Goal: Task Accomplishment & Management: Complete application form

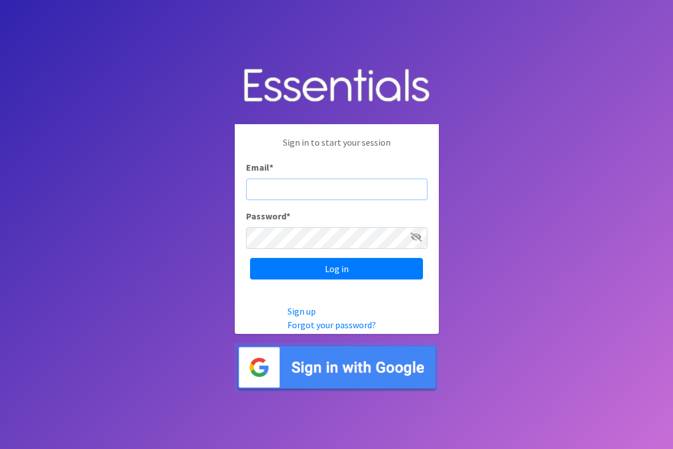
type input "[EMAIL_ADDRESS][DOMAIN_NAME]"
click at [336, 268] on input "Log in" at bounding box center [336, 269] width 173 height 22
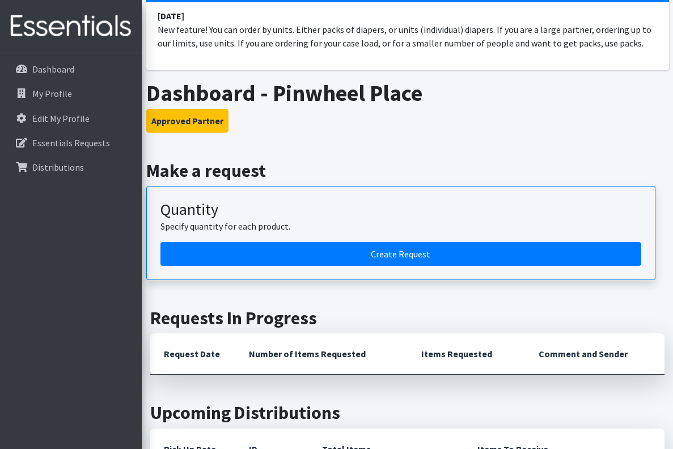
scroll to position [112, 0]
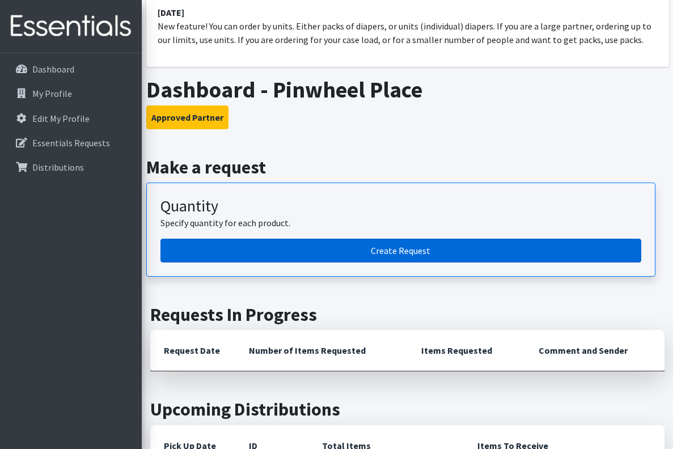
click at [372, 253] on link "Create Request" at bounding box center [400, 251] width 481 height 24
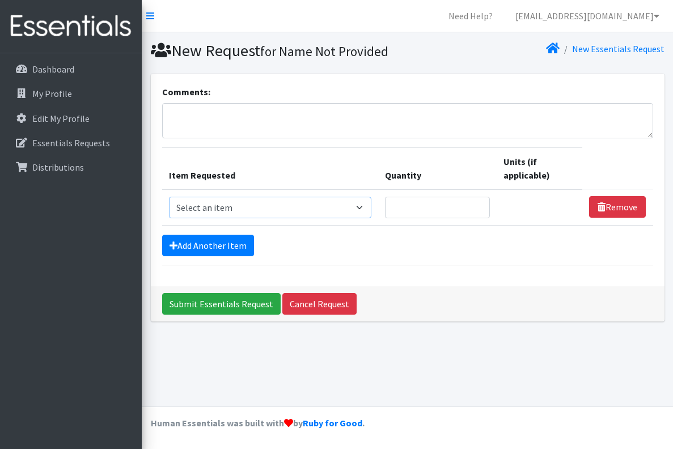
select select "13431"
click at [431, 209] on input "Quantity" at bounding box center [437, 208] width 104 height 22
type input "121"
click at [442, 242] on div "Add Another Item" at bounding box center [407, 246] width 491 height 22
click at [213, 242] on link "Add Another Item" at bounding box center [208, 246] width 92 height 22
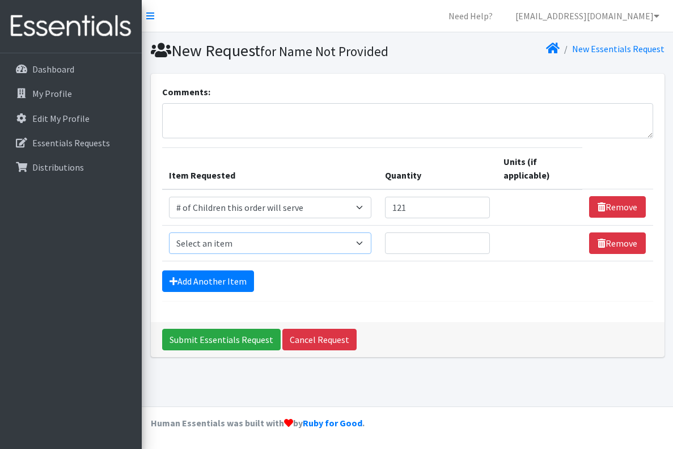
select select "6076"
type input "1"
click at [486, 240] on input "1" at bounding box center [437, 243] width 104 height 22
type input "252"
click at [475, 281] on div "Add Another Item" at bounding box center [407, 281] width 491 height 22
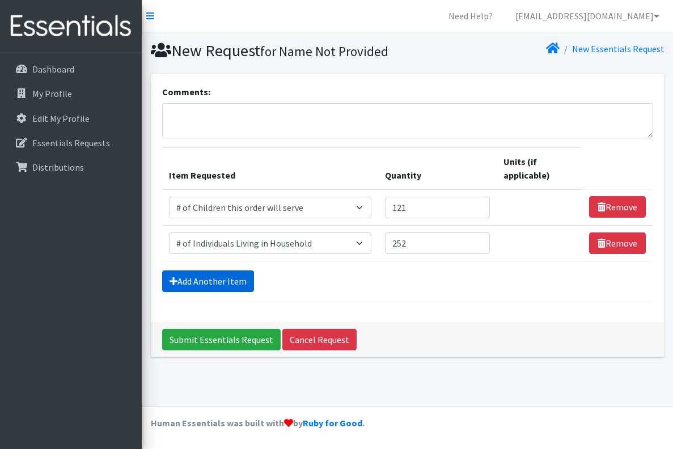
click at [216, 277] on link "Add Another Item" at bounding box center [208, 281] width 92 height 22
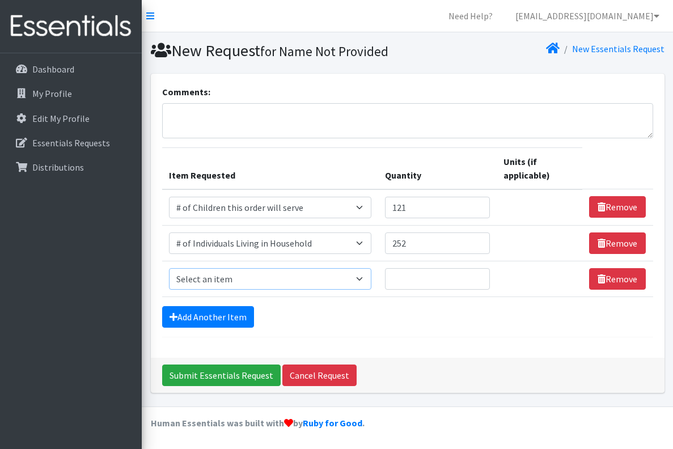
select select "1984"
click at [485, 274] on input "1" at bounding box center [437, 279] width 104 height 22
click at [485, 274] on input "2" at bounding box center [437, 279] width 104 height 22
click at [485, 274] on input "3" at bounding box center [437, 279] width 104 height 22
type input "4"
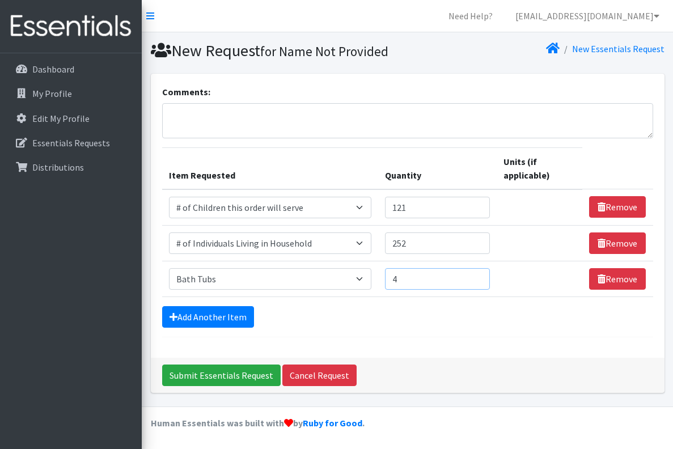
click at [485, 274] on input "4" at bounding box center [437, 279] width 104 height 22
click at [205, 310] on link "Add Another Item" at bounding box center [208, 317] width 92 height 22
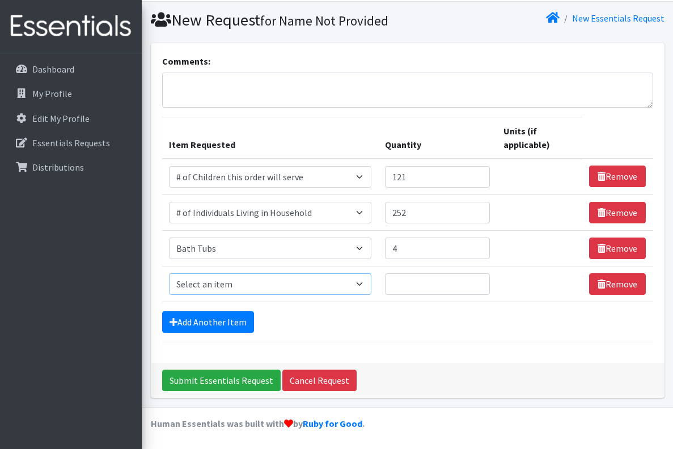
select select "293"
click at [486, 281] on input "1" at bounding box center [437, 284] width 104 height 22
click at [486, 281] on input "2" at bounding box center [437, 284] width 104 height 22
click at [486, 281] on input "3" at bounding box center [437, 284] width 104 height 22
click at [486, 281] on input "4" at bounding box center [437, 284] width 104 height 22
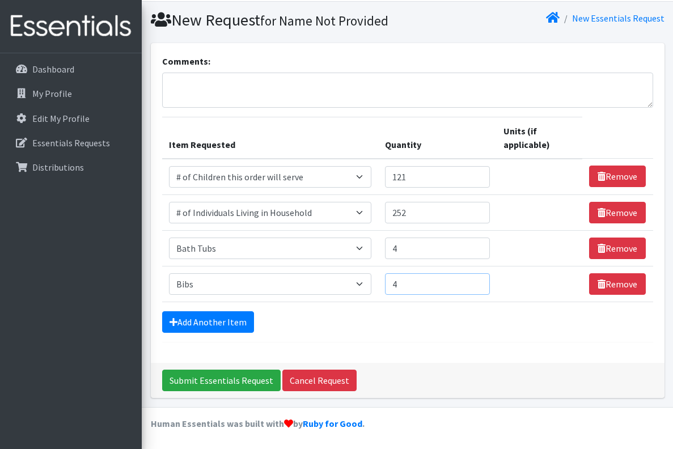
type input "5"
click at [486, 281] on input "5" at bounding box center [437, 284] width 104 height 22
click at [237, 321] on link "Add Another Item" at bounding box center [208, 322] width 92 height 22
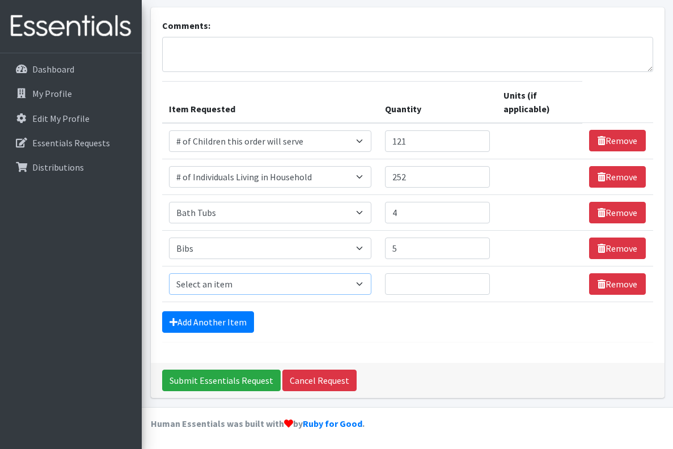
select select "1974"
click at [484, 279] on input "1" at bounding box center [437, 284] width 104 height 22
click at [484, 279] on input "2" at bounding box center [437, 284] width 104 height 22
click at [484, 279] on input "3" at bounding box center [437, 284] width 104 height 22
click at [484, 279] on input "4" at bounding box center [437, 284] width 104 height 22
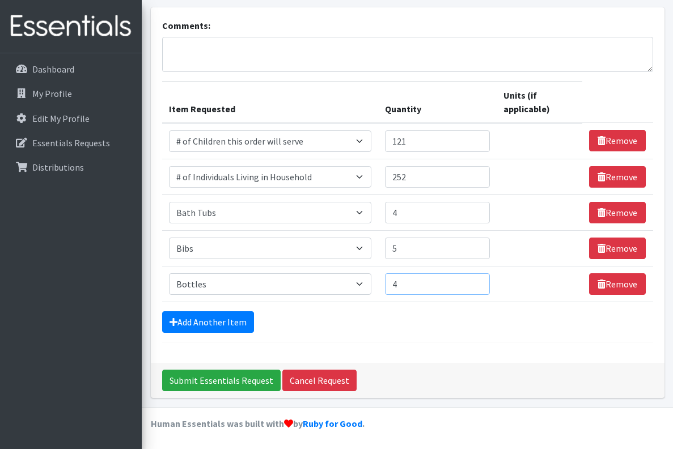
type input "5"
click at [484, 279] on input "5" at bounding box center [437, 284] width 104 height 22
click at [234, 320] on link "Add Another Item" at bounding box center [208, 322] width 92 height 22
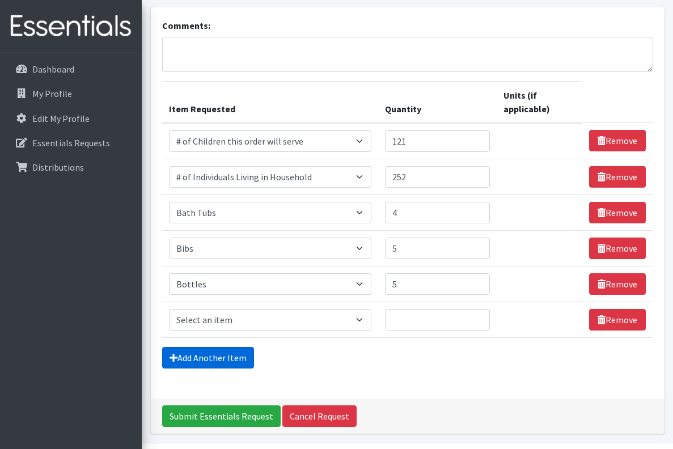
scroll to position [102, 0]
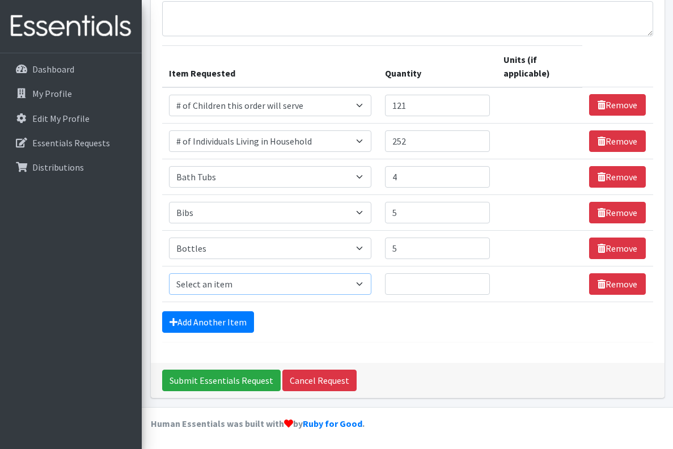
select select "11425"
click at [486, 285] on input "1" at bounding box center [437, 284] width 104 height 22
type input "2"
click at [485, 281] on input "2" at bounding box center [437, 284] width 104 height 22
click at [226, 323] on link "Add Another Item" at bounding box center [208, 322] width 92 height 22
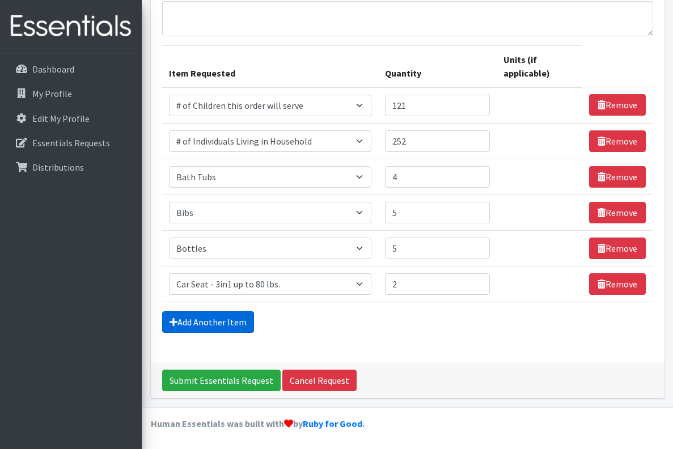
scroll to position [138, 0]
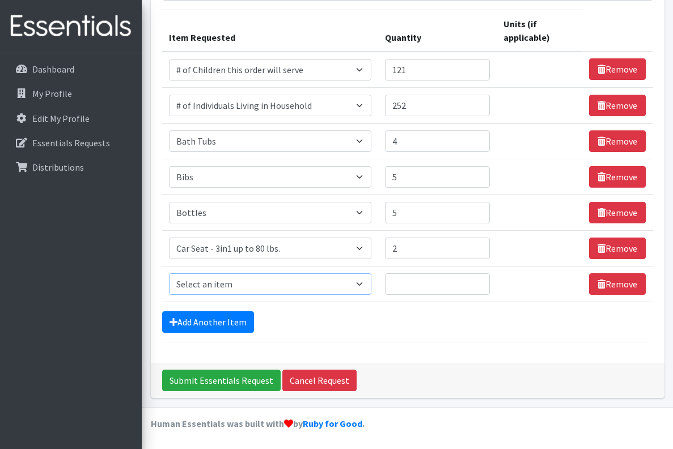
select select "1948"
click at [486, 278] on input "1" at bounding box center [437, 284] width 104 height 22
click at [486, 278] on input "2" at bounding box center [437, 284] width 104 height 22
click at [486, 278] on input "3" at bounding box center [437, 284] width 104 height 22
click at [486, 278] on input "4" at bounding box center [437, 284] width 104 height 22
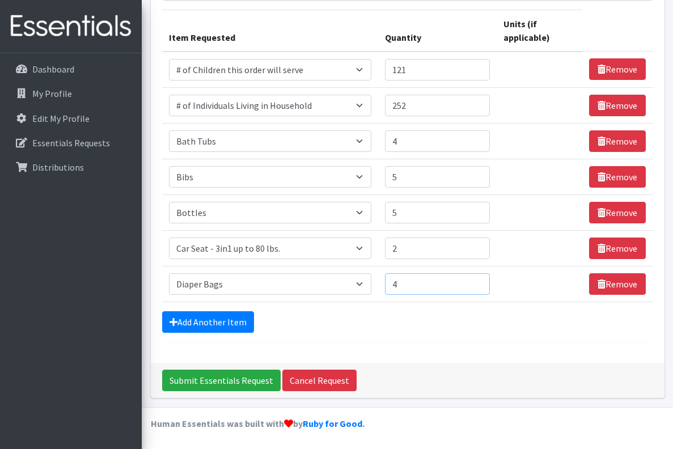
type input "5"
click at [486, 278] on input "5" at bounding box center [437, 284] width 104 height 22
click at [236, 325] on link "Add Another Item" at bounding box center [208, 322] width 92 height 22
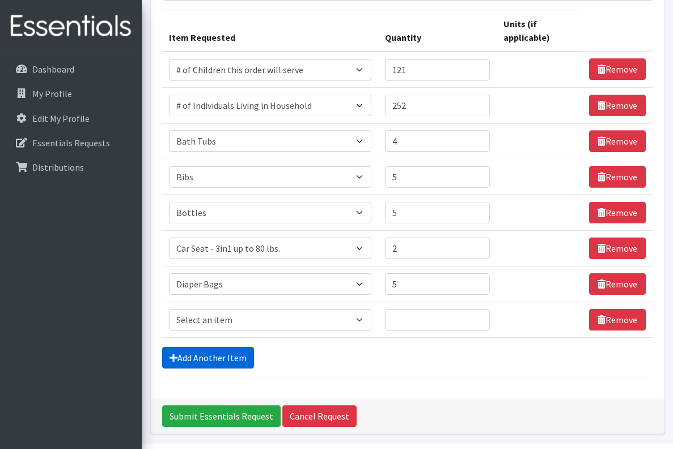
scroll to position [173, 0]
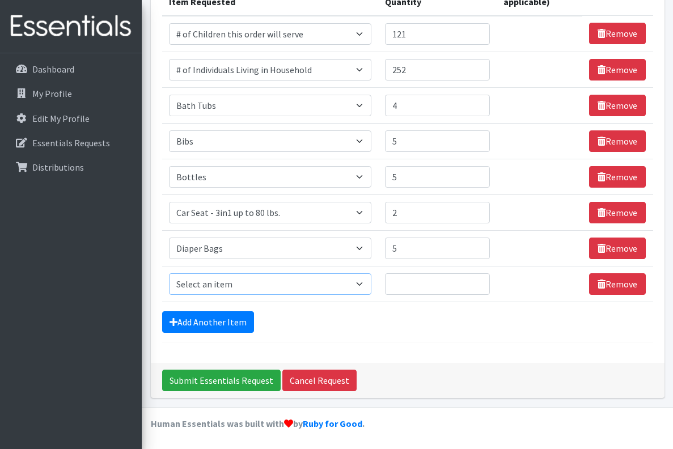
select select "1971"
click at [480, 282] on input "1" at bounding box center [432, 284] width 103 height 22
click at [480, 282] on input "2" at bounding box center [432, 284] width 103 height 22
click at [480, 282] on input "3" at bounding box center [432, 284] width 103 height 22
click at [480, 282] on input "4" at bounding box center [432, 284] width 103 height 22
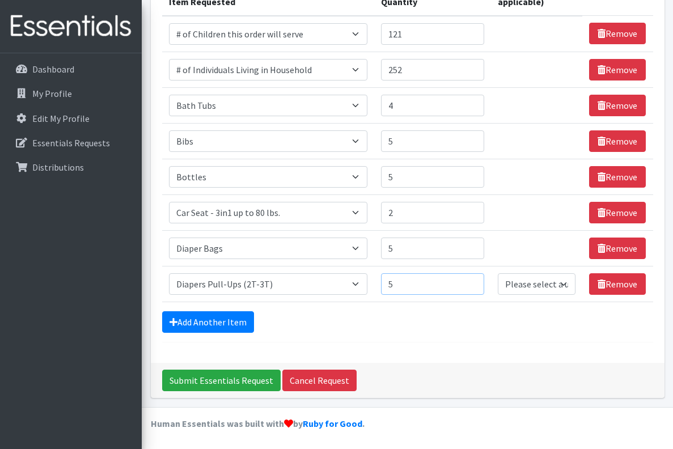
click at [480, 282] on input "5" at bounding box center [432, 284] width 103 height 22
click at [480, 282] on input "6" at bounding box center [432, 284] width 103 height 22
click at [480, 282] on input "7" at bounding box center [432, 284] width 103 height 22
click at [480, 282] on input "8" at bounding box center [432, 284] width 103 height 22
type input "9"
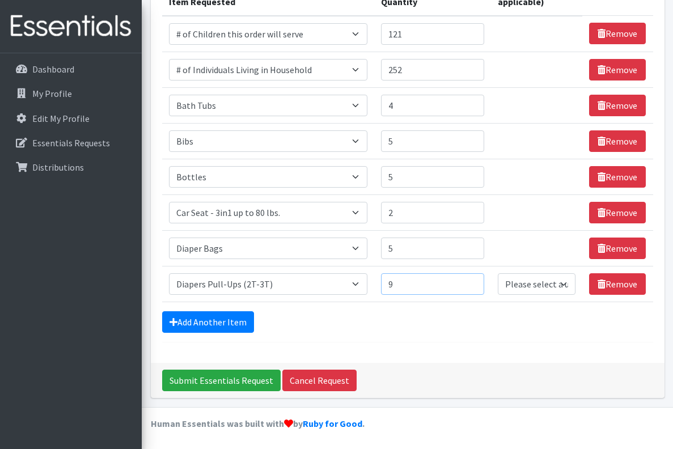
click at [480, 282] on input "9" at bounding box center [432, 284] width 103 height 22
click at [427, 312] on div "Add Another Item" at bounding box center [407, 322] width 491 height 22
click at [218, 320] on link "Add Another Item" at bounding box center [208, 322] width 92 height 22
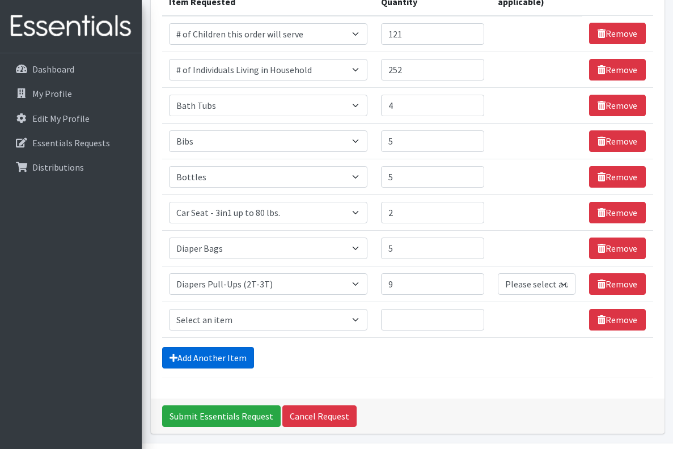
scroll to position [209, 0]
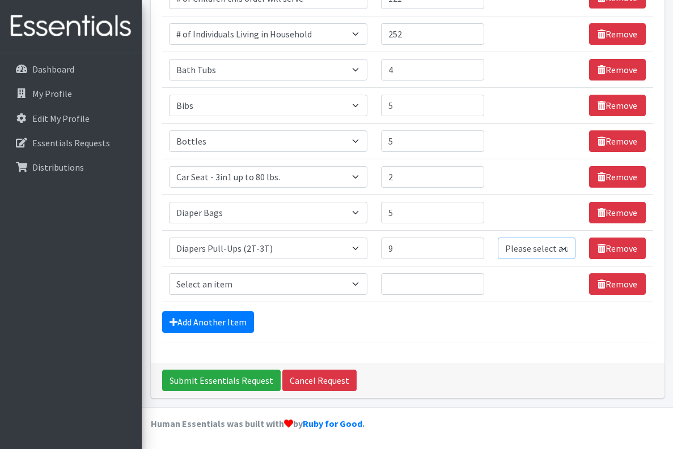
select select "Pack"
select select "1973"
click at [479, 280] on input "1" at bounding box center [432, 284] width 103 height 22
click at [479, 280] on input "2" at bounding box center [432, 284] width 103 height 22
click at [479, 280] on input "3" at bounding box center [432, 284] width 103 height 22
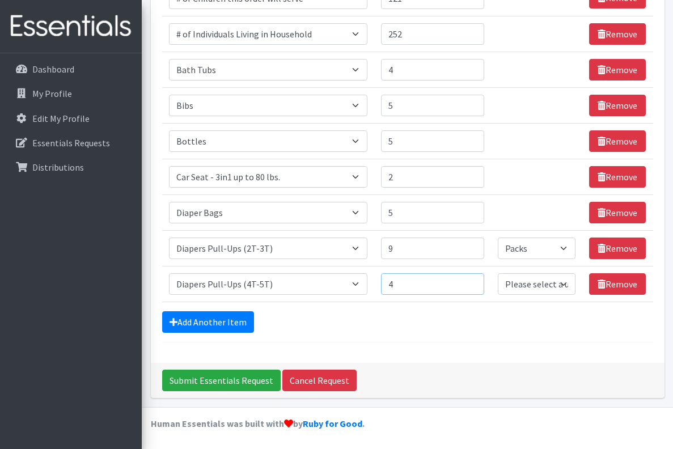
click at [479, 280] on input "4" at bounding box center [432, 284] width 103 height 22
click at [479, 280] on input "5" at bounding box center [432, 284] width 103 height 22
click at [479, 280] on input "6" at bounding box center [432, 284] width 103 height 22
click at [479, 280] on input "7" at bounding box center [432, 284] width 103 height 22
click at [479, 280] on input "8" at bounding box center [432, 284] width 103 height 22
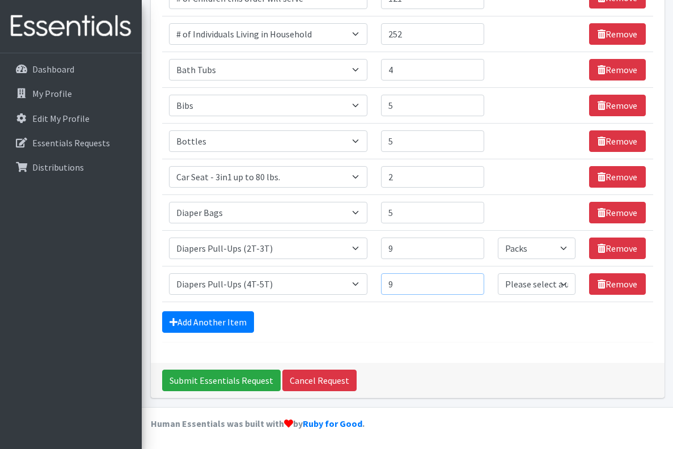
click at [479, 280] on input "9" at bounding box center [432, 284] width 103 height 22
click at [479, 280] on input "10" at bounding box center [432, 284] width 103 height 22
click at [479, 280] on input "11" at bounding box center [432, 284] width 103 height 22
click at [479, 280] on input "12" at bounding box center [432, 284] width 103 height 22
type input "13"
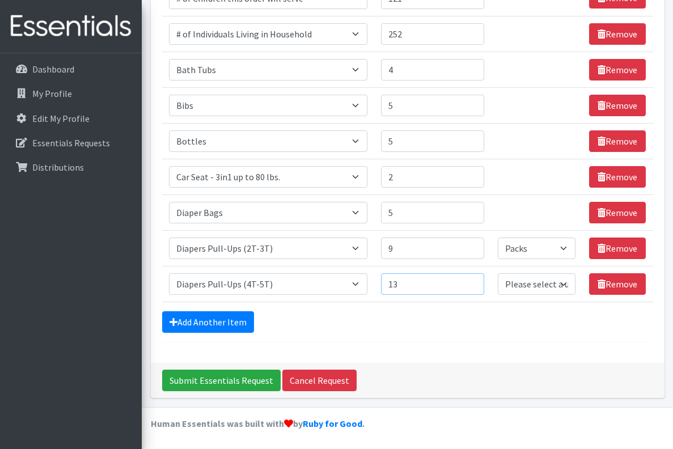
click at [479, 280] on input "13" at bounding box center [432, 284] width 103 height 22
select select "Pack"
click at [236, 324] on link "Add Another Item" at bounding box center [208, 322] width 92 height 22
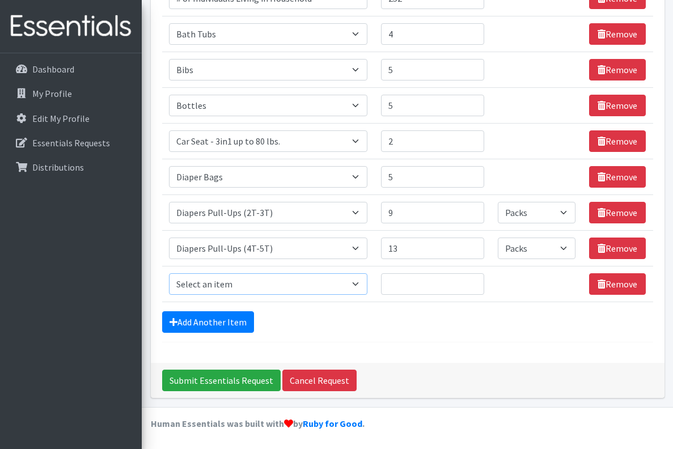
select select "1966"
click at [478, 282] on input "1" at bounding box center [432, 284] width 103 height 22
click at [478, 282] on input "2" at bounding box center [432, 284] width 103 height 22
click at [478, 282] on input "3" at bounding box center [432, 284] width 103 height 22
type input "4"
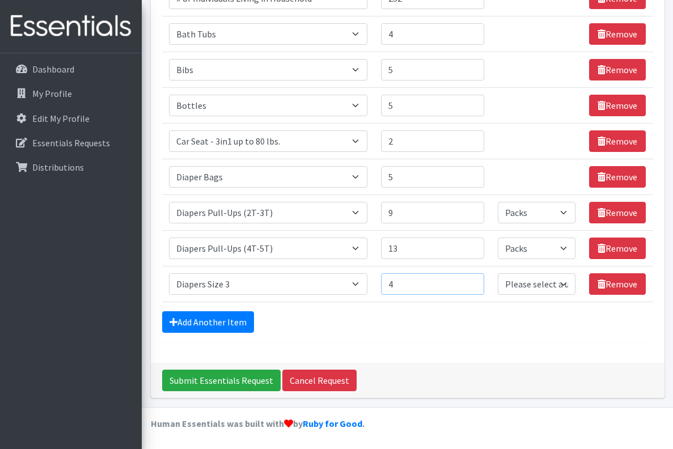
click at [478, 282] on input "4" at bounding box center [432, 284] width 103 height 22
select select "Pack"
click at [235, 321] on link "Add Another Item" at bounding box center [208, 322] width 92 height 22
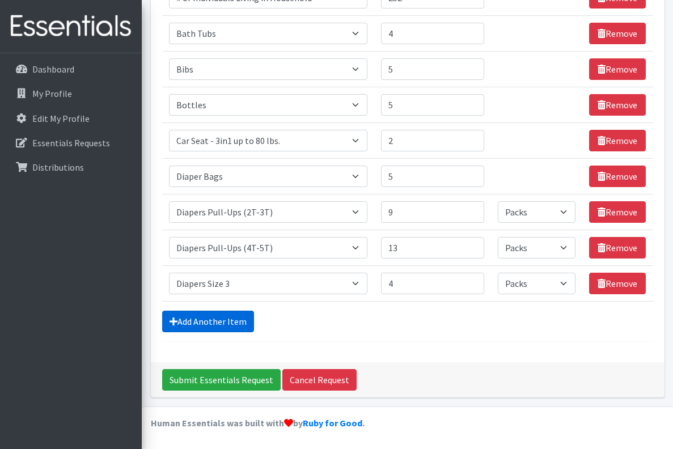
scroll to position [281, 0]
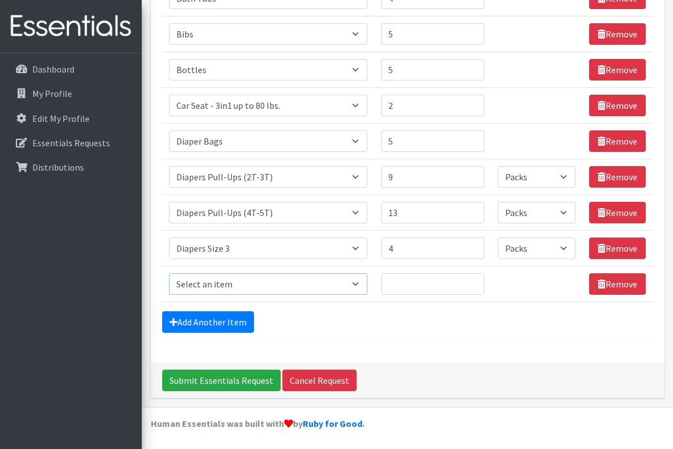
select select "1967"
click at [480, 281] on input "1" at bounding box center [432, 284] width 103 height 22
click at [480, 281] on input "2" at bounding box center [432, 284] width 103 height 22
click at [480, 281] on input "3" at bounding box center [432, 284] width 103 height 22
click at [480, 281] on input "4" at bounding box center [432, 284] width 103 height 22
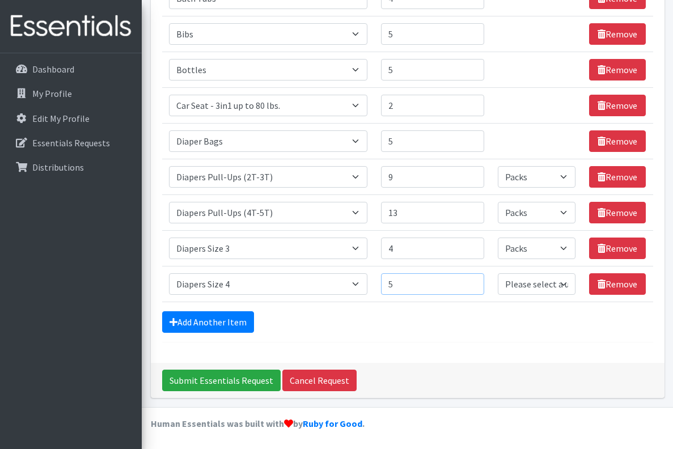
click at [480, 281] on input "5" at bounding box center [432, 284] width 103 height 22
click at [480, 281] on input "6" at bounding box center [432, 284] width 103 height 22
click at [480, 281] on input "7" at bounding box center [432, 284] width 103 height 22
click at [480, 281] on input "8" at bounding box center [432, 284] width 103 height 22
click at [480, 281] on input "9" at bounding box center [432, 284] width 103 height 22
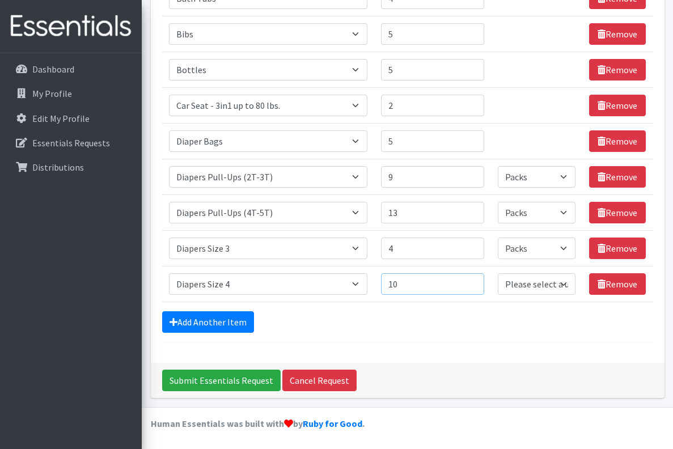
click at [480, 281] on input "10" at bounding box center [432, 284] width 103 height 22
click at [480, 281] on input "11" at bounding box center [432, 284] width 103 height 22
click at [480, 281] on input "12" at bounding box center [432, 284] width 103 height 22
click at [480, 281] on input "13" at bounding box center [432, 284] width 103 height 22
click at [480, 281] on input "14" at bounding box center [432, 284] width 103 height 22
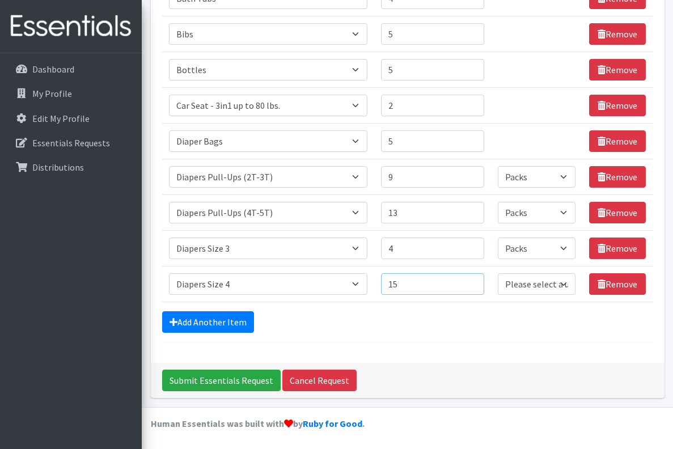
click at [480, 281] on input "15" at bounding box center [432, 284] width 103 height 22
click at [480, 281] on input "16" at bounding box center [432, 284] width 103 height 22
type input "17"
click at [480, 281] on input "17" at bounding box center [432, 284] width 103 height 22
select select "Pack"
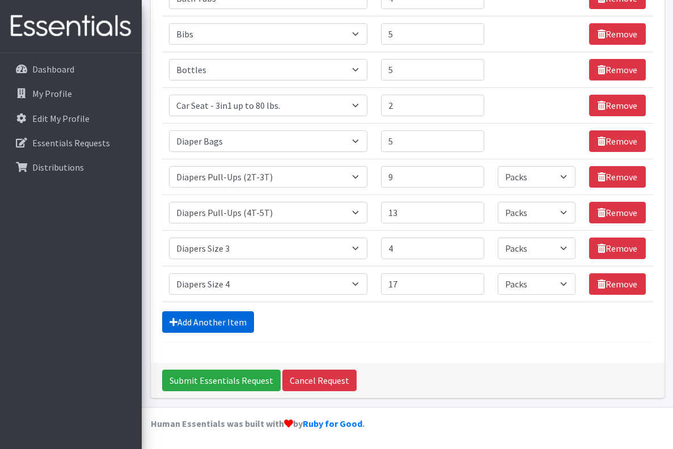
click at [231, 322] on link "Add Another Item" at bounding box center [208, 322] width 92 height 22
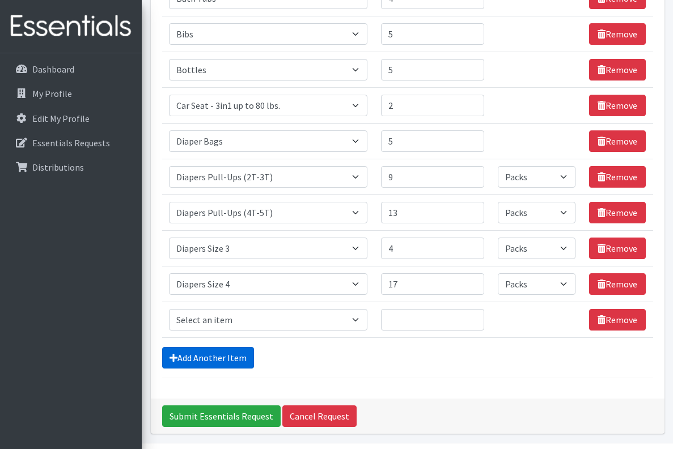
scroll to position [316, 0]
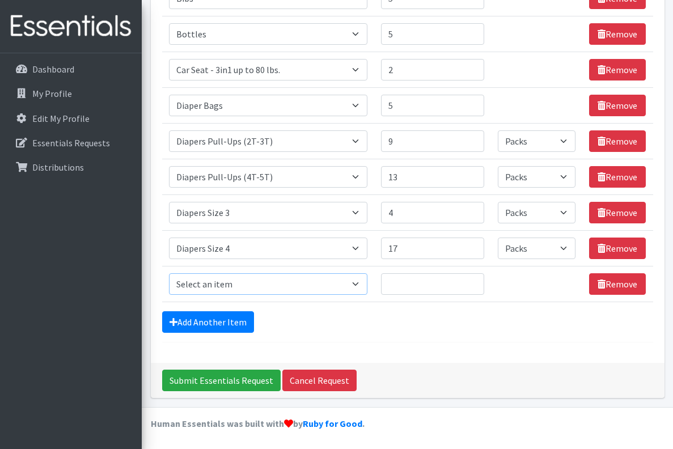
select select "1968"
click at [478, 281] on input "1" at bounding box center [432, 284] width 103 height 22
click at [478, 281] on input "2" at bounding box center [432, 284] width 103 height 22
click at [478, 281] on input "3" at bounding box center [432, 284] width 103 height 22
click at [478, 281] on input "4" at bounding box center [432, 284] width 103 height 22
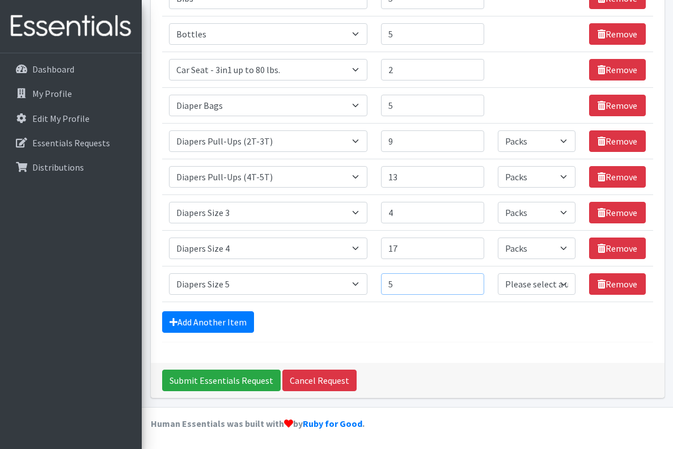
click at [478, 281] on input "5" at bounding box center [432, 284] width 103 height 22
click at [478, 281] on input "6" at bounding box center [432, 284] width 103 height 22
click at [478, 281] on input "7" at bounding box center [432, 284] width 103 height 22
click at [478, 281] on input "8" at bounding box center [432, 284] width 103 height 22
click at [478, 281] on input "9" at bounding box center [432, 284] width 103 height 22
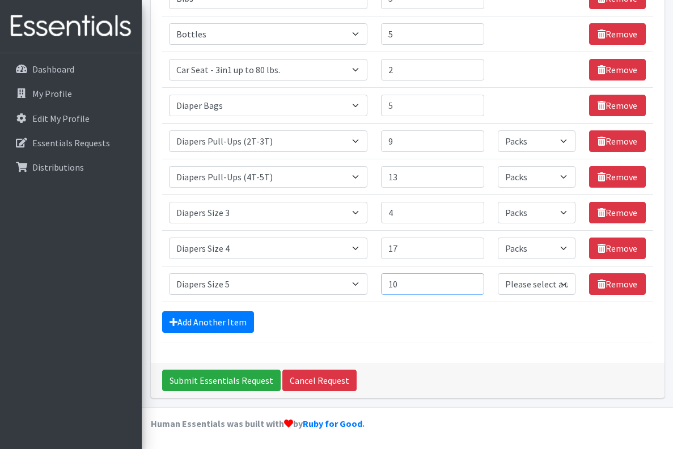
click at [478, 281] on input "10" at bounding box center [432, 284] width 103 height 22
click at [478, 281] on input "11" at bounding box center [432, 284] width 103 height 22
click at [478, 281] on input "12" at bounding box center [432, 284] width 103 height 22
click at [478, 281] on input "13" at bounding box center [432, 284] width 103 height 22
click at [478, 281] on input "14" at bounding box center [432, 284] width 103 height 22
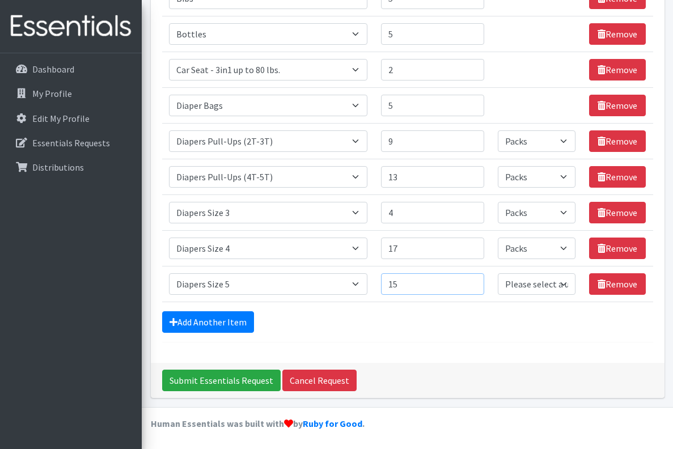
click at [478, 281] on input "15" at bounding box center [432, 284] width 103 height 22
click at [478, 281] on input "16" at bounding box center [432, 284] width 103 height 22
click at [478, 281] on input "17" at bounding box center [432, 284] width 103 height 22
click at [478, 281] on input "18" at bounding box center [432, 284] width 103 height 22
click at [478, 281] on input "19" at bounding box center [432, 284] width 103 height 22
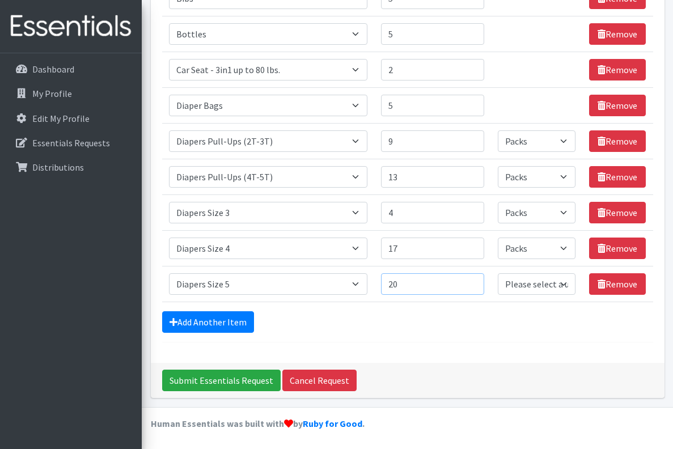
click at [478, 281] on input "20" at bounding box center [432, 284] width 103 height 22
click at [478, 281] on input "21" at bounding box center [432, 284] width 103 height 22
click at [478, 281] on input "22" at bounding box center [432, 284] width 103 height 22
click at [478, 281] on input "23" at bounding box center [432, 284] width 103 height 22
click at [478, 281] on input "24" at bounding box center [432, 284] width 103 height 22
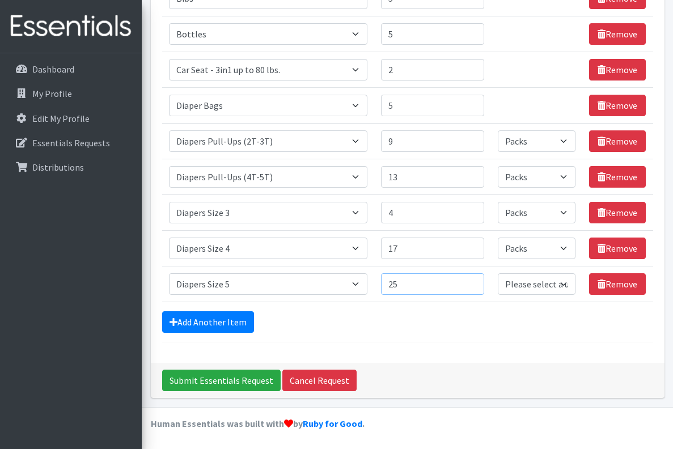
click at [478, 281] on input "25" at bounding box center [432, 284] width 103 height 22
click at [478, 281] on input "26" at bounding box center [432, 284] width 103 height 22
click at [478, 281] on input "27" at bounding box center [432, 284] width 103 height 22
type input "28"
click at [478, 281] on input "28" at bounding box center [432, 284] width 103 height 22
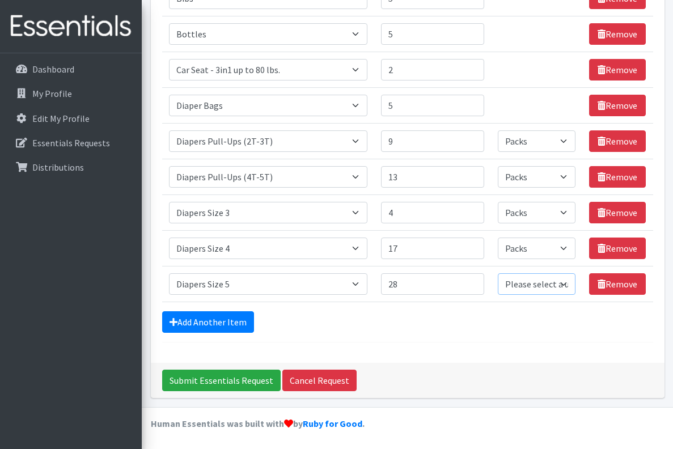
select select "Pack"
click at [217, 325] on link "Add Another Item" at bounding box center [208, 322] width 92 height 22
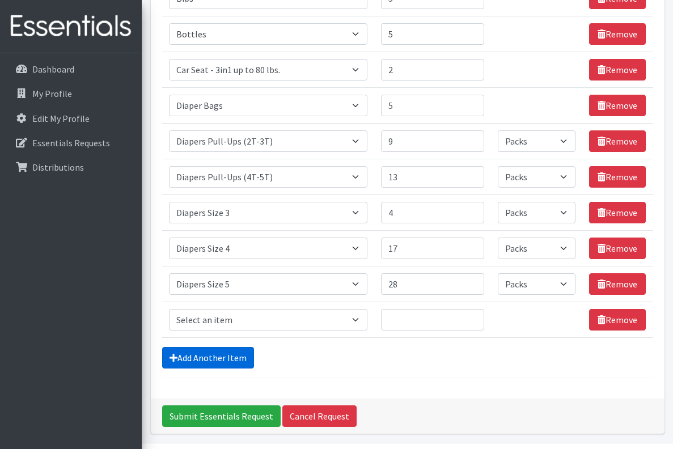
scroll to position [352, 0]
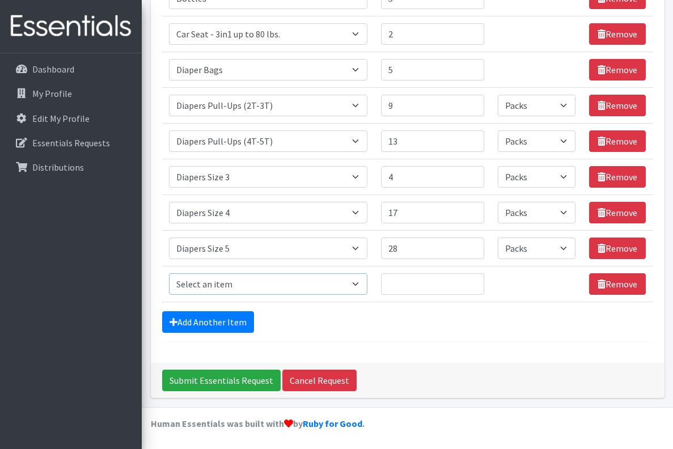
select select "1969"
click at [480, 283] on input "1" at bounding box center [432, 284] width 103 height 22
click at [480, 283] on input "2" at bounding box center [432, 284] width 103 height 22
click at [480, 283] on input "3" at bounding box center [432, 284] width 103 height 22
click at [480, 283] on input "4" at bounding box center [432, 284] width 103 height 22
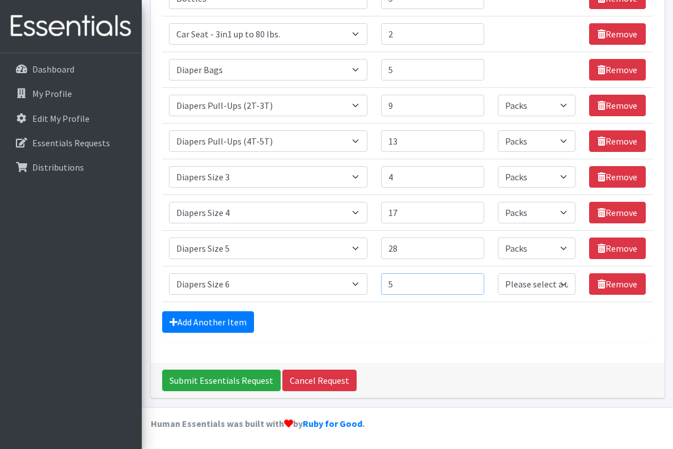
click at [480, 283] on input "5" at bounding box center [432, 284] width 103 height 22
click at [480, 283] on input "6" at bounding box center [432, 284] width 103 height 22
click at [480, 283] on input "7" at bounding box center [432, 284] width 103 height 22
click at [480, 283] on input "8" at bounding box center [432, 284] width 103 height 22
click at [480, 283] on input "9" at bounding box center [432, 284] width 103 height 22
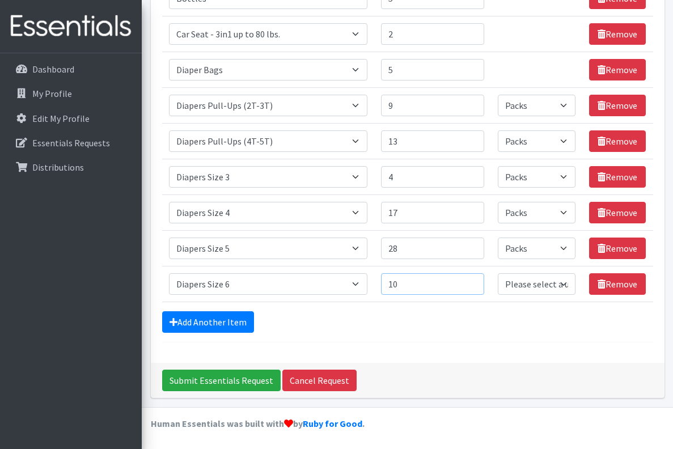
click at [480, 283] on input "10" at bounding box center [432, 284] width 103 height 22
click at [480, 283] on input "11" at bounding box center [432, 284] width 103 height 22
click at [480, 283] on input "12" at bounding box center [432, 284] width 103 height 22
click at [480, 283] on input "13" at bounding box center [432, 284] width 103 height 22
click at [480, 283] on input "14" at bounding box center [432, 284] width 103 height 22
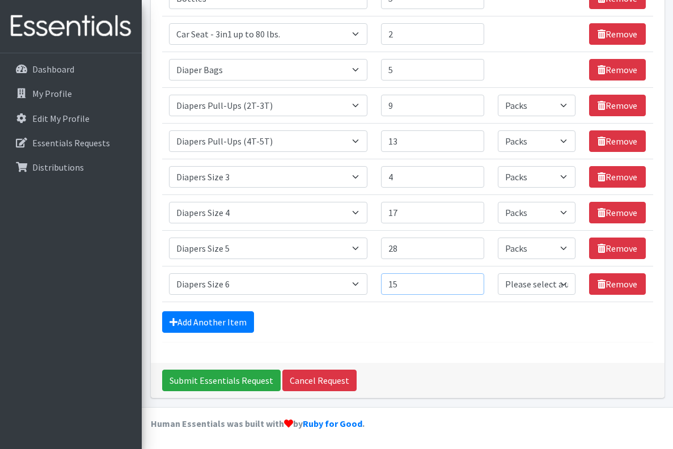
click at [480, 283] on input "15" at bounding box center [432, 284] width 103 height 22
click at [480, 283] on input "16" at bounding box center [432, 284] width 103 height 22
click at [480, 283] on input "17" at bounding box center [432, 284] width 103 height 22
click at [480, 283] on input "18" at bounding box center [432, 284] width 103 height 22
click at [480, 283] on input "19" at bounding box center [432, 284] width 103 height 22
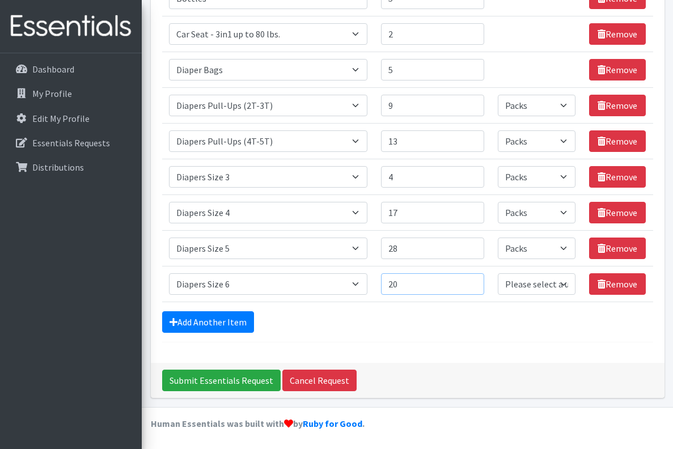
click at [480, 283] on input "20" at bounding box center [432, 284] width 103 height 22
click at [480, 283] on input "21" at bounding box center [432, 284] width 103 height 22
click at [480, 283] on input "22" at bounding box center [432, 284] width 103 height 22
click at [480, 283] on input "23" at bounding box center [432, 284] width 103 height 22
click at [480, 283] on input "24" at bounding box center [432, 284] width 103 height 22
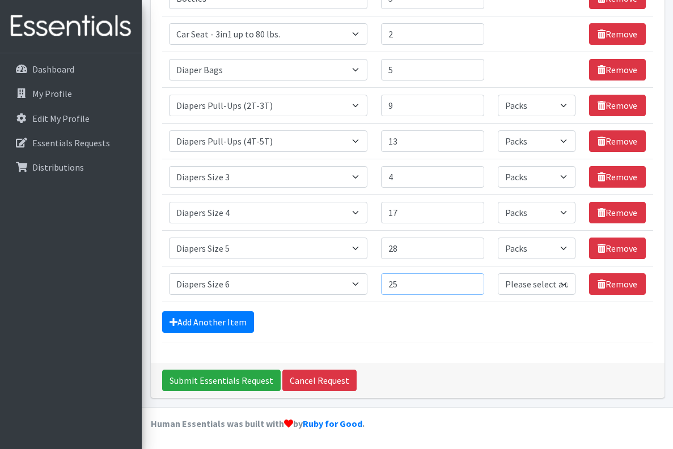
click at [480, 283] on input "25" at bounding box center [432, 284] width 103 height 22
click at [480, 283] on input "26" at bounding box center [432, 284] width 103 height 22
click at [480, 283] on input "27" at bounding box center [432, 284] width 103 height 22
click at [480, 283] on input "28" at bounding box center [432, 284] width 103 height 22
click at [480, 283] on input "29" at bounding box center [432, 284] width 103 height 22
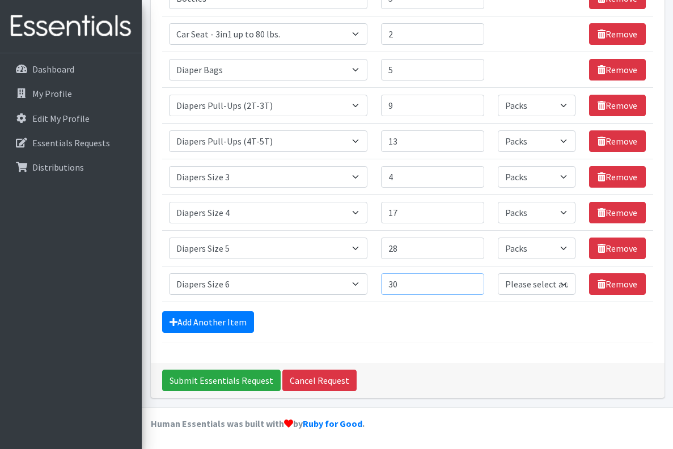
click at [480, 283] on input "30" at bounding box center [432, 284] width 103 height 22
click at [480, 283] on input "31" at bounding box center [432, 284] width 103 height 22
click at [480, 283] on input "32" at bounding box center [432, 284] width 103 height 22
click at [480, 283] on input "33" at bounding box center [432, 284] width 103 height 22
type input "34"
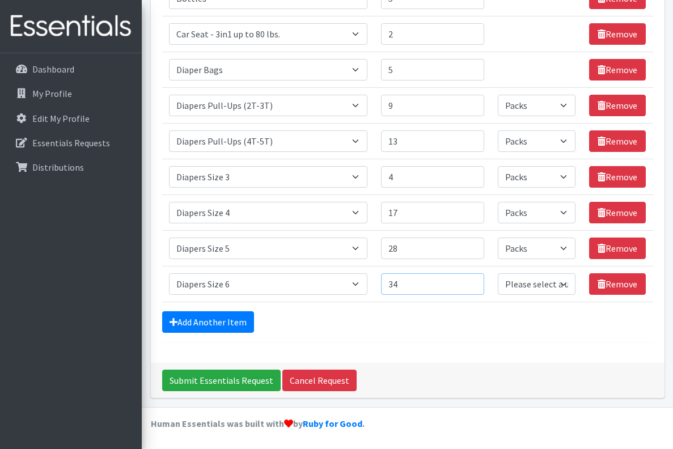
click at [480, 283] on input "34" at bounding box center [432, 284] width 103 height 22
select select "Pack"
click at [217, 323] on link "Add Another Item" at bounding box center [208, 322] width 92 height 22
select select "1963"
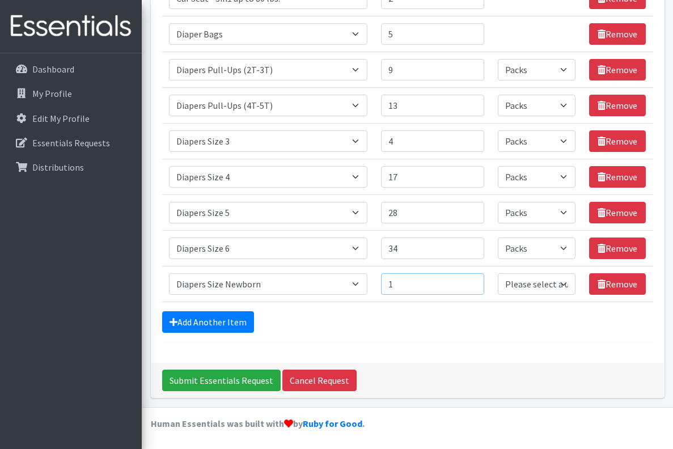
click at [478, 281] on input "1" at bounding box center [432, 284] width 103 height 22
click at [478, 281] on input "2" at bounding box center [432, 284] width 103 height 22
click at [478, 281] on input "3" at bounding box center [432, 284] width 103 height 22
click at [478, 281] on input "4" at bounding box center [432, 284] width 103 height 22
click at [478, 281] on input "5" at bounding box center [432, 284] width 103 height 22
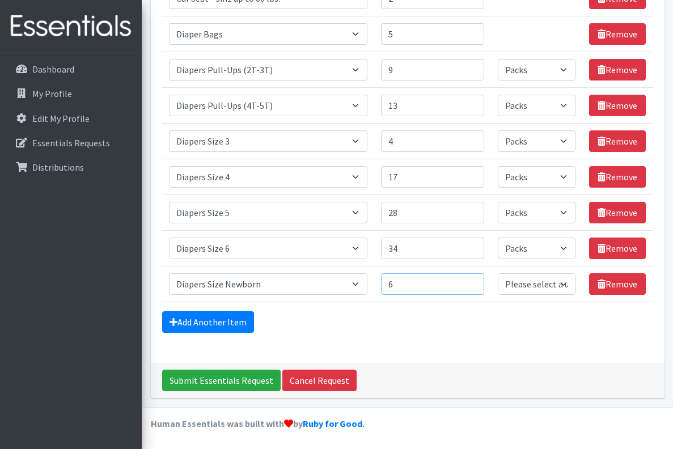
click at [478, 281] on input "6" at bounding box center [432, 284] width 103 height 22
click at [478, 281] on input "7" at bounding box center [432, 284] width 103 height 22
click at [478, 281] on input "8" at bounding box center [432, 284] width 103 height 22
click at [478, 281] on input "9" at bounding box center [432, 284] width 103 height 22
click at [478, 281] on input "10" at bounding box center [432, 284] width 103 height 22
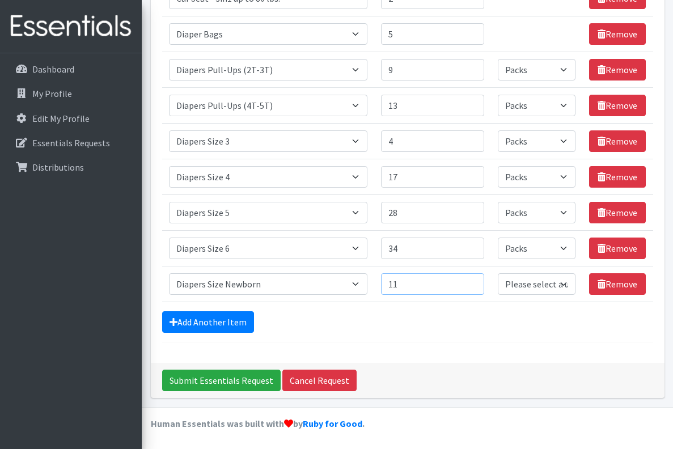
click at [478, 281] on input "11" at bounding box center [432, 284] width 103 height 22
click at [478, 281] on input "12" at bounding box center [432, 284] width 103 height 22
click at [478, 281] on input "13" at bounding box center [432, 284] width 103 height 22
click at [478, 281] on input "14" at bounding box center [432, 284] width 103 height 22
click at [478, 281] on input "15" at bounding box center [432, 284] width 103 height 22
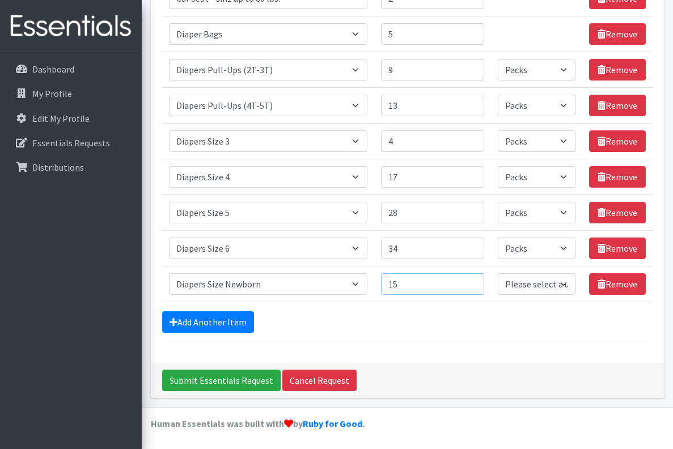
type input "16"
click at [478, 281] on input "16" at bounding box center [432, 284] width 103 height 22
select select "Pack"
click at [236, 325] on link "Add Another Item" at bounding box center [208, 322] width 92 height 22
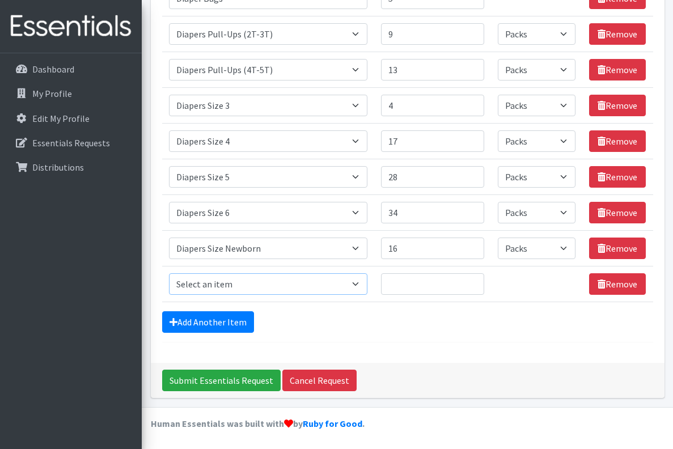
select select "5659"
click at [481, 282] on input "1" at bounding box center [432, 284] width 103 height 22
click at [481, 282] on input "2" at bounding box center [432, 284] width 103 height 22
click at [481, 282] on input "3" at bounding box center [432, 284] width 103 height 22
click at [481, 282] on input "4" at bounding box center [432, 284] width 103 height 22
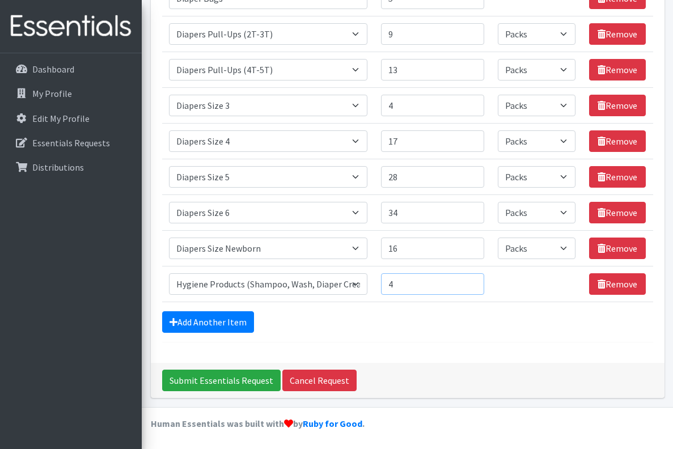
type input "5"
click at [481, 282] on input "5" at bounding box center [432, 284] width 103 height 22
click at [239, 321] on link "Add Another Item" at bounding box center [208, 322] width 92 height 22
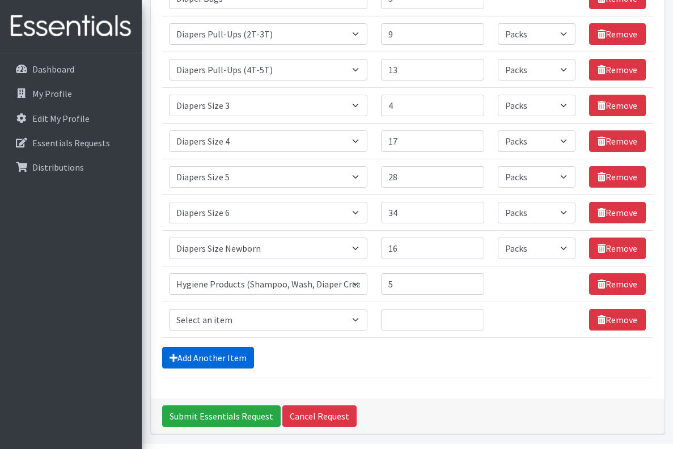
scroll to position [459, 0]
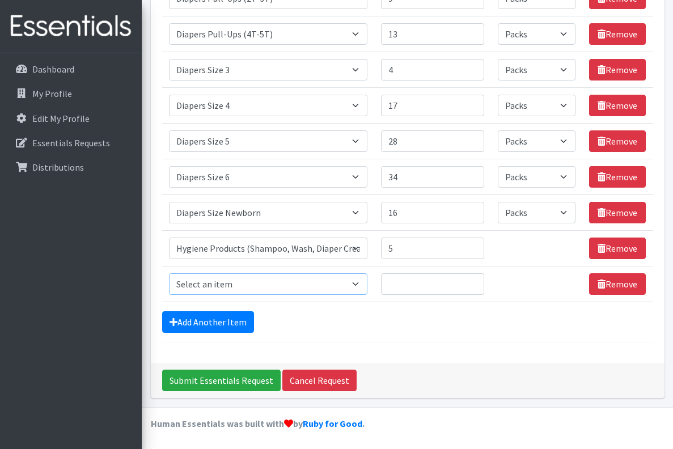
select select "1975"
click at [478, 278] on input "1" at bounding box center [432, 284] width 103 height 22
click at [478, 278] on input "2" at bounding box center [432, 284] width 103 height 22
click at [478, 278] on input "3" at bounding box center [432, 284] width 103 height 22
click at [478, 278] on input "4" at bounding box center [432, 284] width 103 height 22
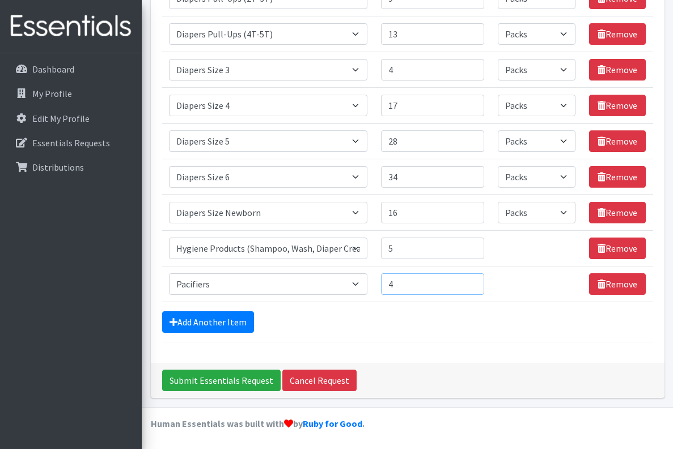
type input "5"
click at [478, 278] on input "5" at bounding box center [432, 284] width 103 height 22
click at [244, 317] on link "Add Another Item" at bounding box center [208, 322] width 92 height 22
select select "1978"
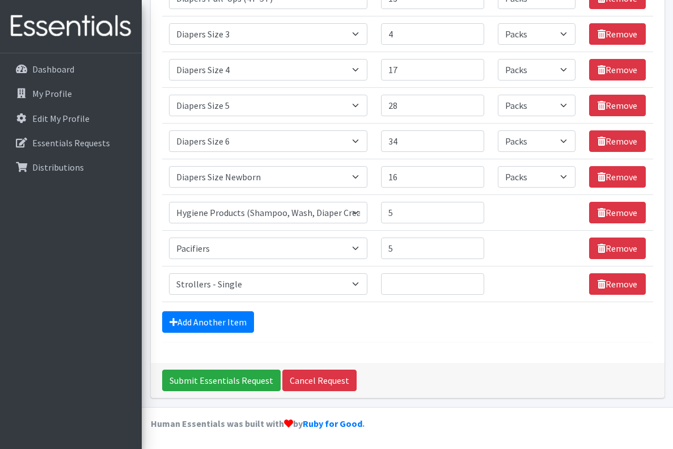
type input "1"
click at [482, 281] on input "1" at bounding box center [432, 284] width 103 height 22
click at [227, 320] on link "Add Another Item" at bounding box center [208, 322] width 92 height 22
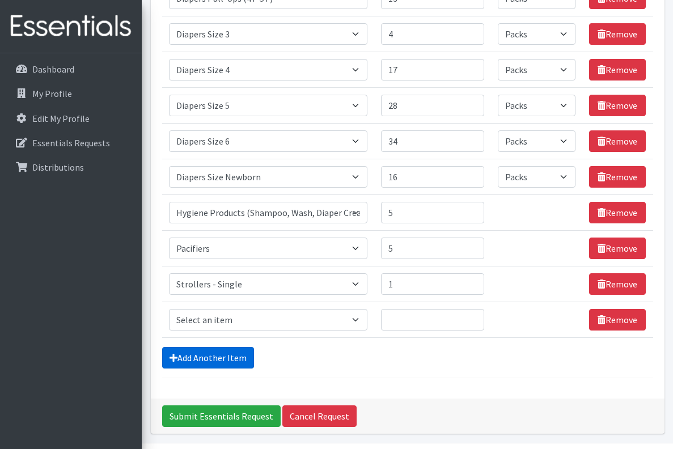
scroll to position [531, 0]
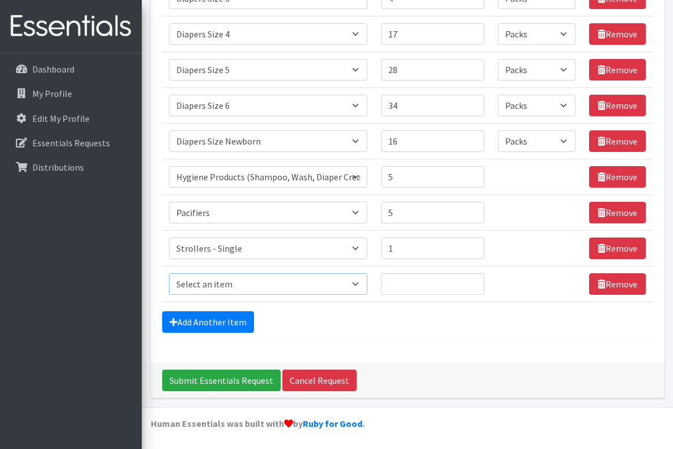
select select "6264"
click at [477, 282] on input "1" at bounding box center [432, 284] width 103 height 22
click at [477, 282] on input "2" at bounding box center [432, 284] width 103 height 22
click at [477, 282] on input "3" at bounding box center [432, 284] width 103 height 22
click at [477, 282] on input "4" at bounding box center [432, 284] width 103 height 22
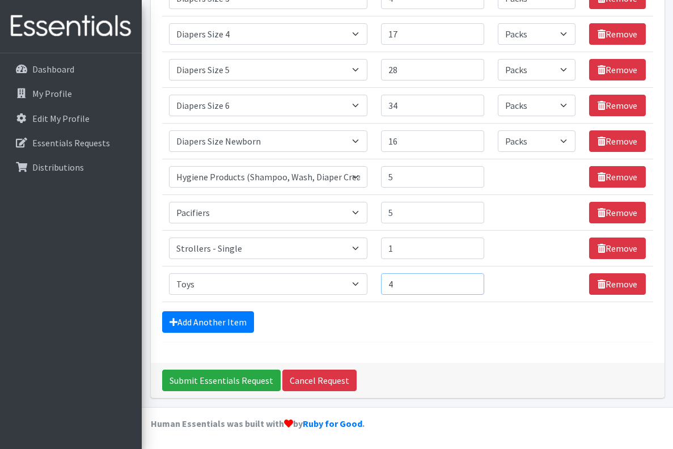
type input "5"
click at [477, 282] on input "5" at bounding box center [432, 284] width 103 height 22
click at [223, 325] on link "Add Another Item" at bounding box center [208, 322] width 92 height 22
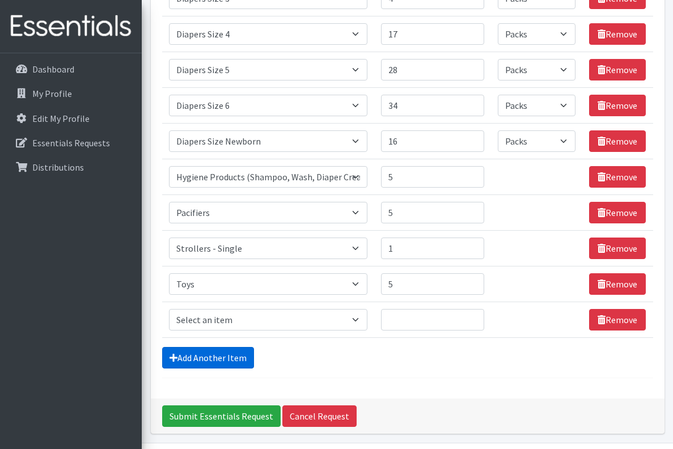
scroll to position [566, 0]
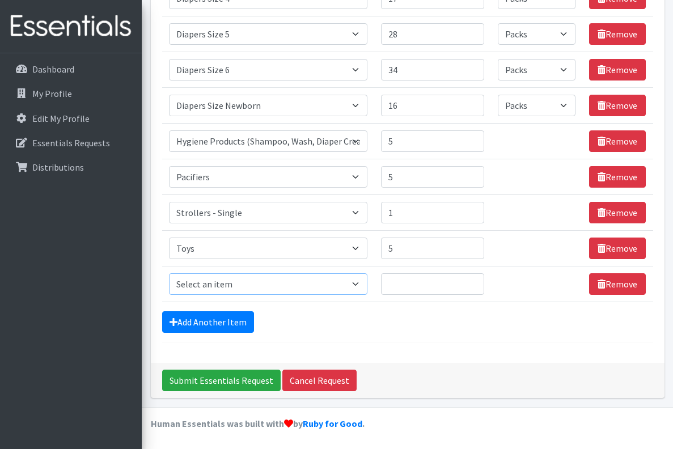
select select "1929"
click at [478, 281] on input "1" at bounding box center [432, 284] width 103 height 22
type input "115"
click at [441, 317] on div "Add Another Item" at bounding box center [407, 322] width 491 height 22
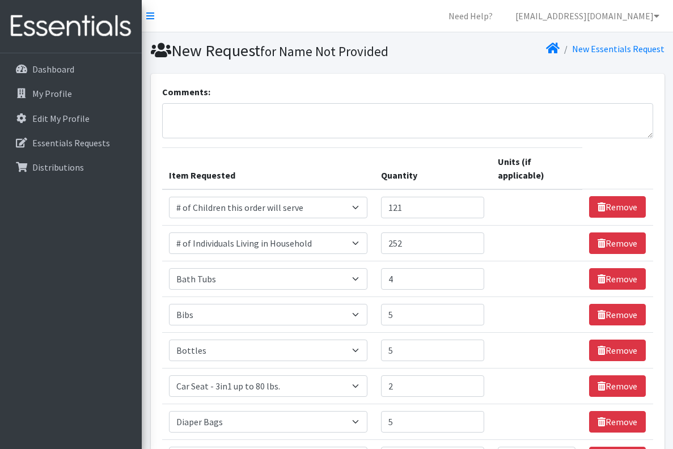
scroll to position [0, 0]
click at [186, 118] on textarea "Comments:" at bounding box center [407, 120] width 491 height 35
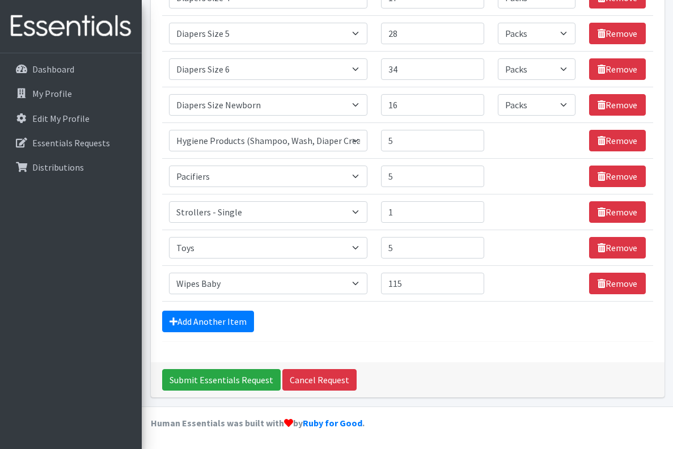
scroll to position [566, 0]
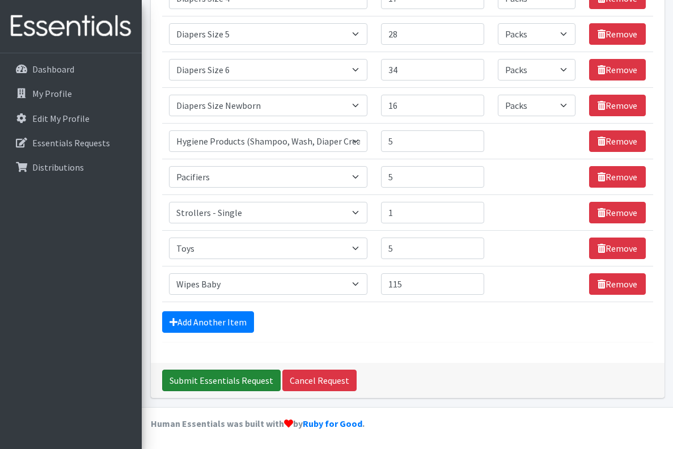
type textarea "No books please. When we ask for toys we mean for babies not children. We have …"
click at [228, 379] on input "Submit Essentials Request" at bounding box center [221, 381] width 118 height 22
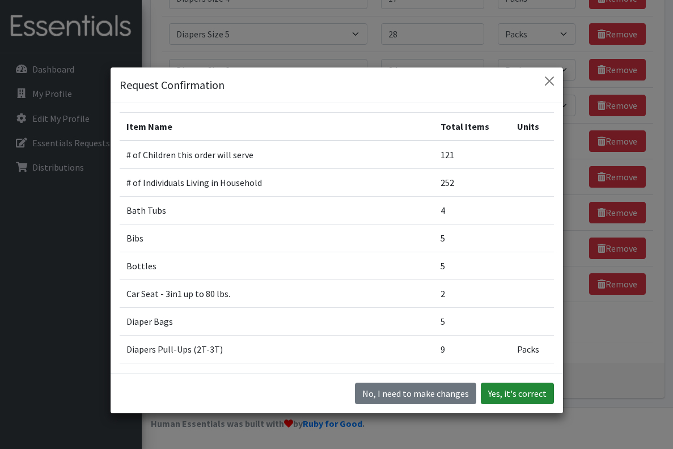
click at [515, 392] on button "Yes, it's correct" at bounding box center [517, 394] width 73 height 22
